Goal: Complete application form

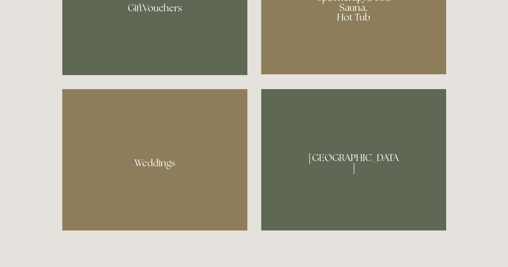
scroll to position [707, 0]
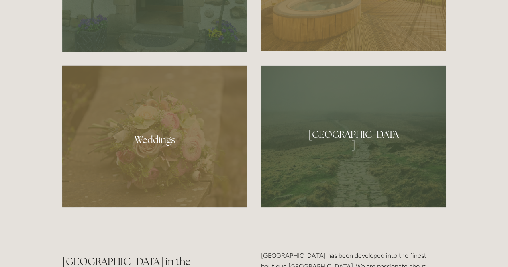
click at [166, 129] on div at bounding box center [154, 136] width 185 height 142
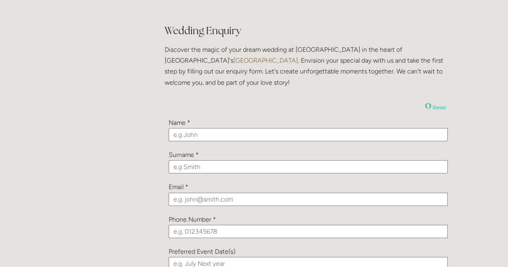
scroll to position [819, 0]
click at [227, 130] on input "text" at bounding box center [308, 133] width 279 height 13
type input "Raffaello"
type input "Marioni"
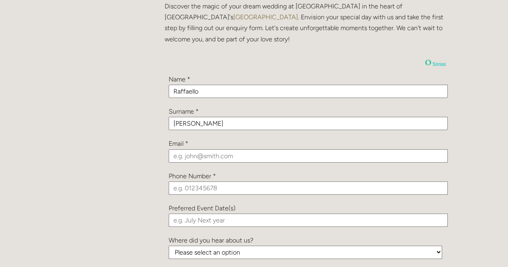
scroll to position [872, 0]
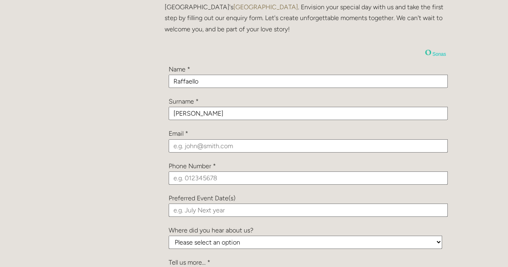
click at [228, 145] on input "email" at bounding box center [308, 145] width 279 height 13
type input "raffaello.marioni@gmail.com"
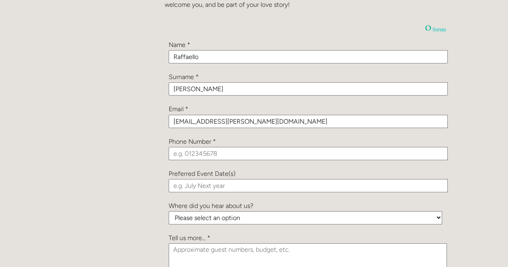
scroll to position [896, 0]
click at [226, 154] on input "tel" at bounding box center [308, 153] width 279 height 13
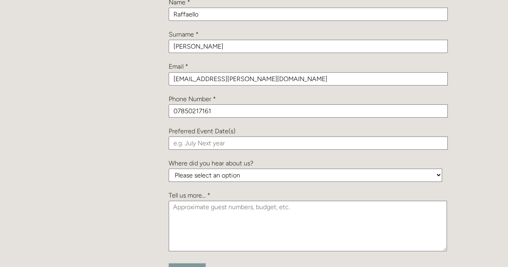
scroll to position [940, 0]
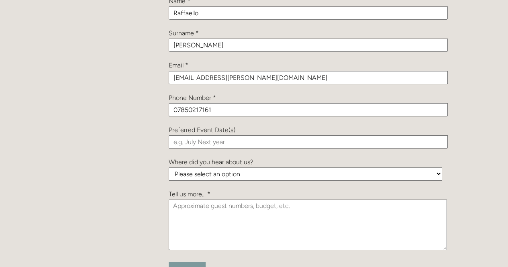
type input "07850217161"
click at [223, 134] on div "Preferred Event Date(s)" at bounding box center [306, 130] width 274 height 11
click at [223, 138] on input "text" at bounding box center [308, 141] width 279 height 13
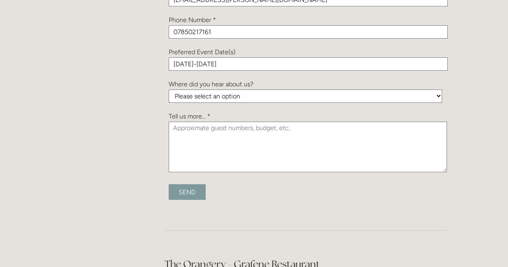
scroll to position [1018, 0]
type input "May-September 2027"
click at [245, 93] on select "Please select an option Been a Guest at the Venue Bridebook Guides for Brides H…" at bounding box center [306, 95] width 274 height 13
select select "sKfRqMQZC6RdeDTNb"
click at [169, 89] on select "Please select an option Been a Guest at the Venue Bridebook Guides for Brides H…" at bounding box center [306, 95] width 274 height 13
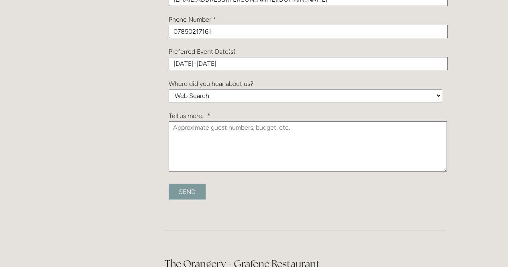
click at [219, 135] on textarea at bounding box center [308, 146] width 278 height 51
type textarea "Approximately 100-110 guests"
click at [192, 190] on input "Send" at bounding box center [187, 192] width 37 height 16
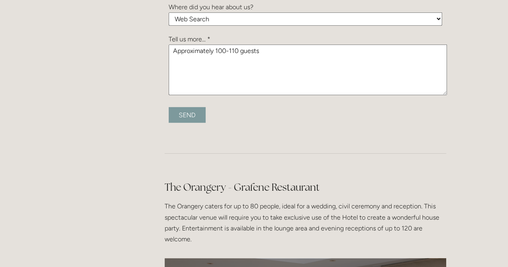
type input "Submitting..."
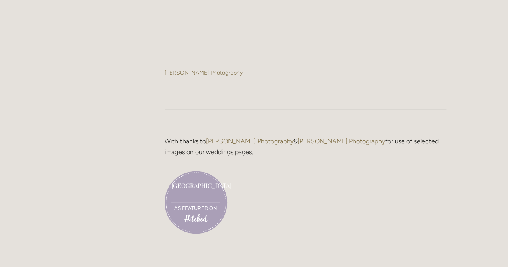
scroll to position [1964, 0]
